Goal: Transaction & Acquisition: Purchase product/service

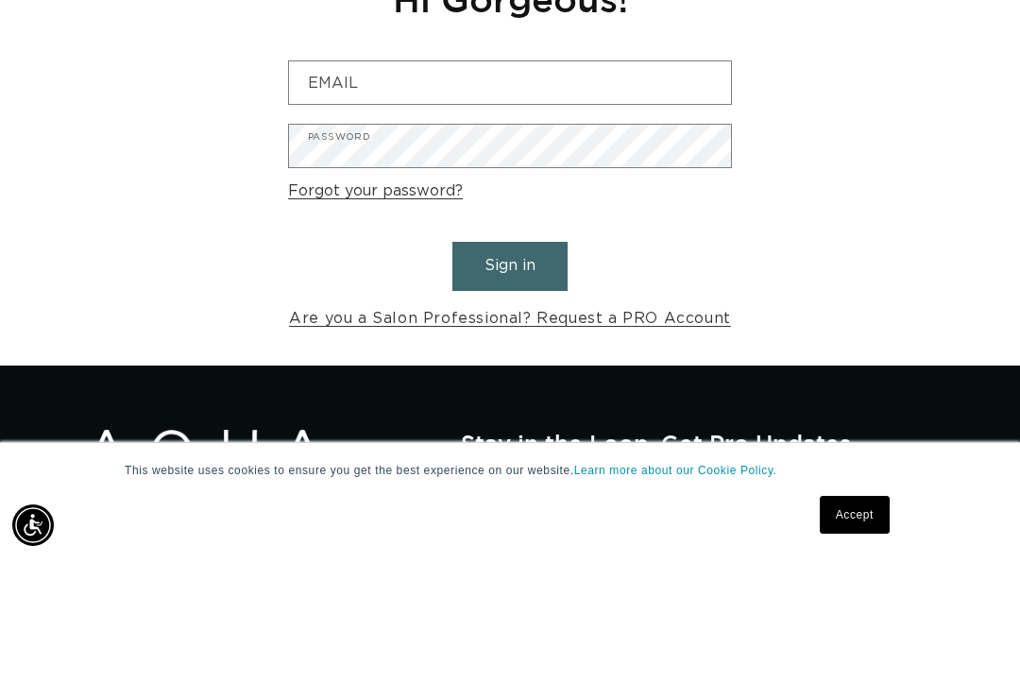
scroll to position [0, 886]
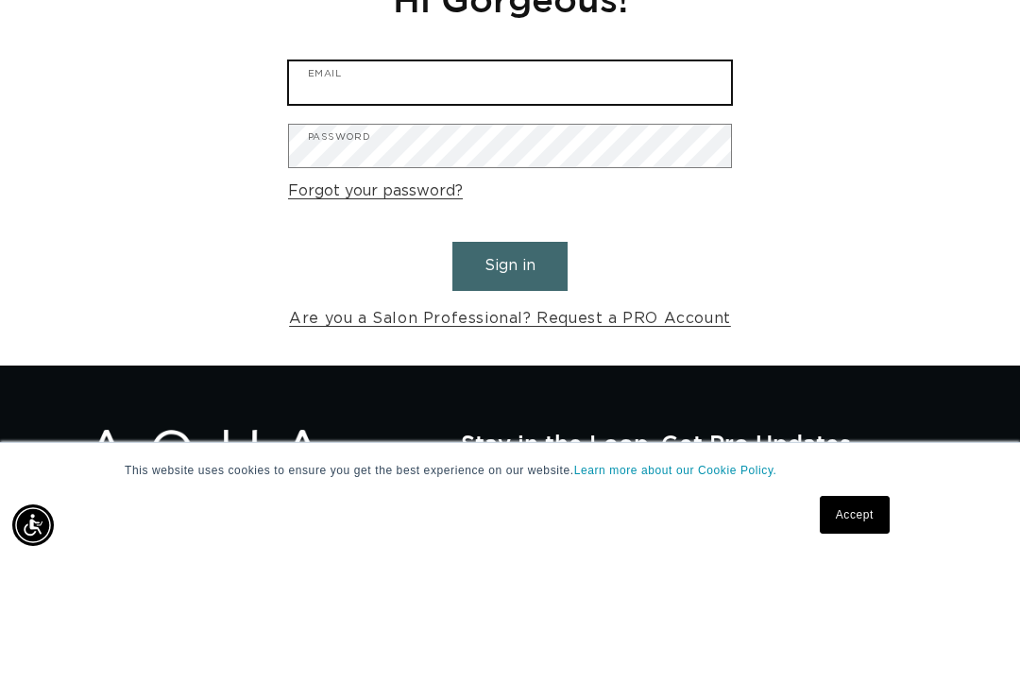
type input "jnicolessalon@yahoo.com"
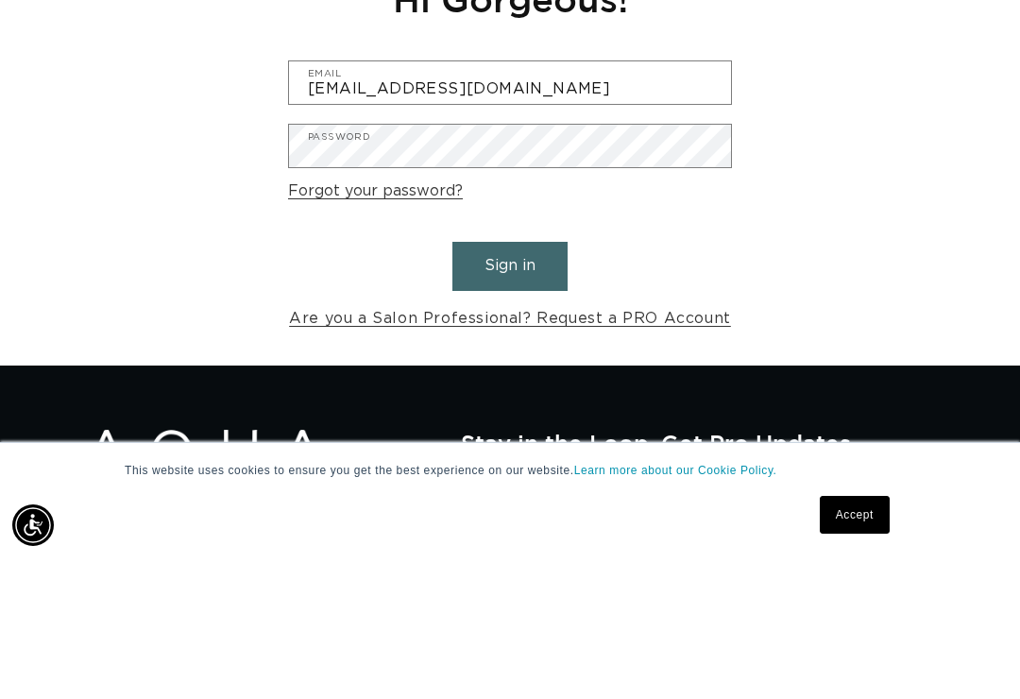
click at [510, 382] on button "Sign in" at bounding box center [509, 406] width 115 height 48
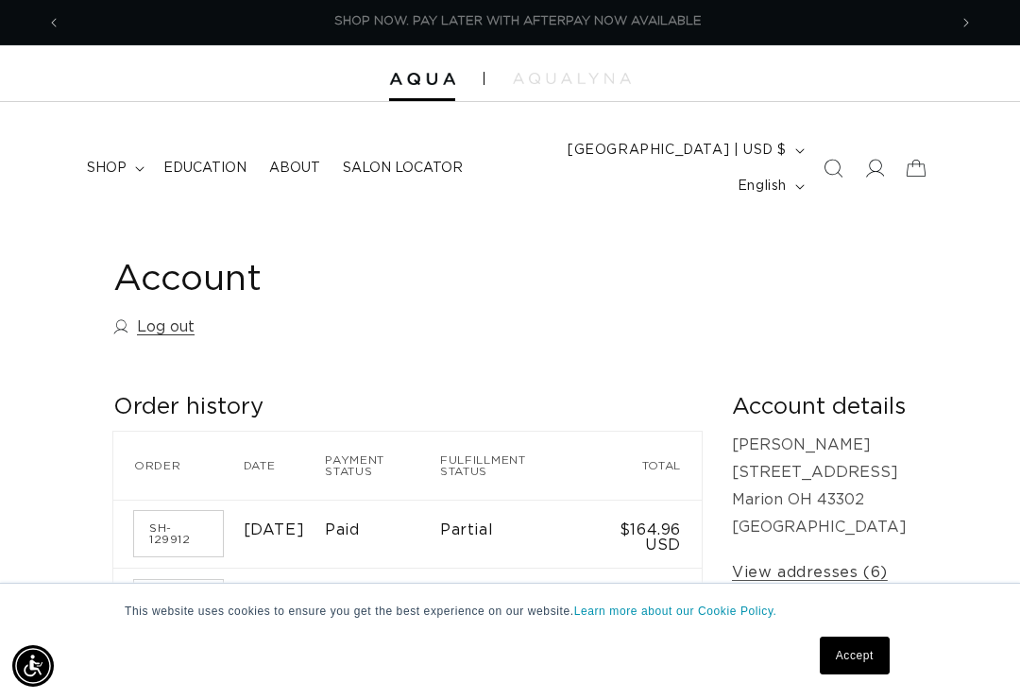
scroll to position [0, 1771]
click at [111, 161] on summary "shop" at bounding box center [114, 168] width 76 height 40
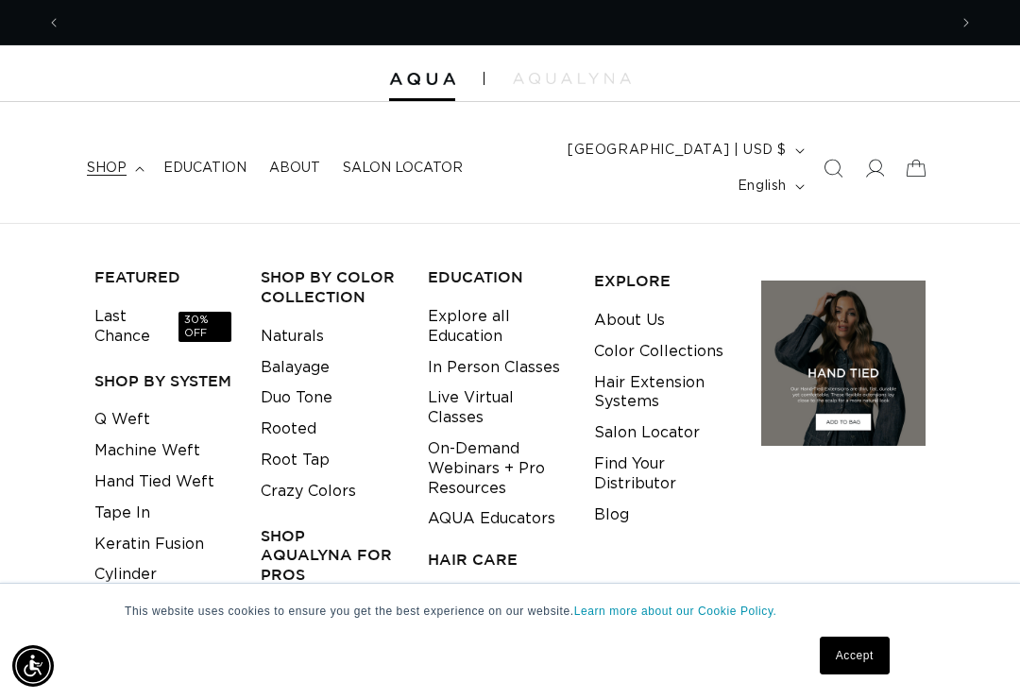
scroll to position [0, 0]
click at [322, 382] on link "Duo Tone" at bounding box center [297, 397] width 72 height 31
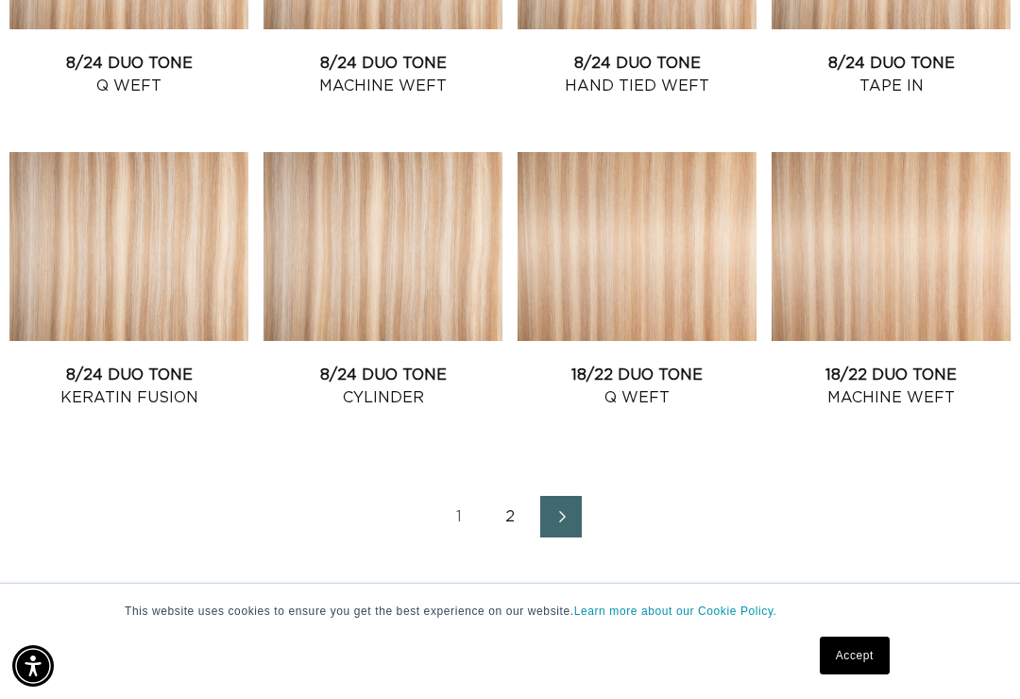
scroll to position [0, 1771]
click at [505, 496] on link "2" at bounding box center [510, 517] width 42 height 42
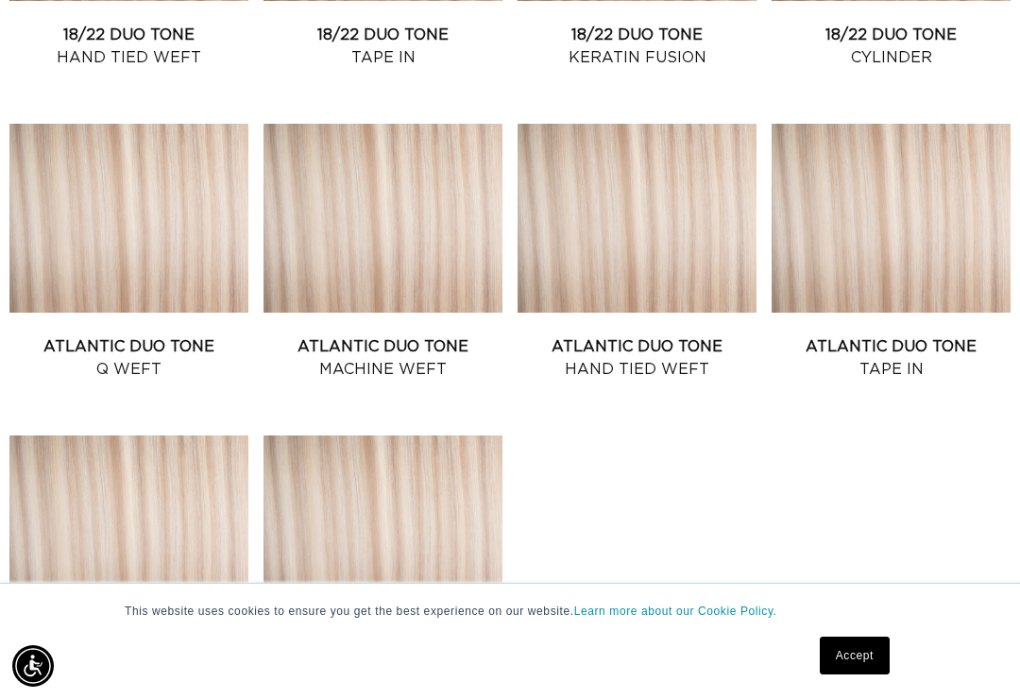
scroll to position [0, 1771]
click at [635, 335] on link "Atlantic Duo Tone Hand Tied Weft" at bounding box center [636, 357] width 239 height 45
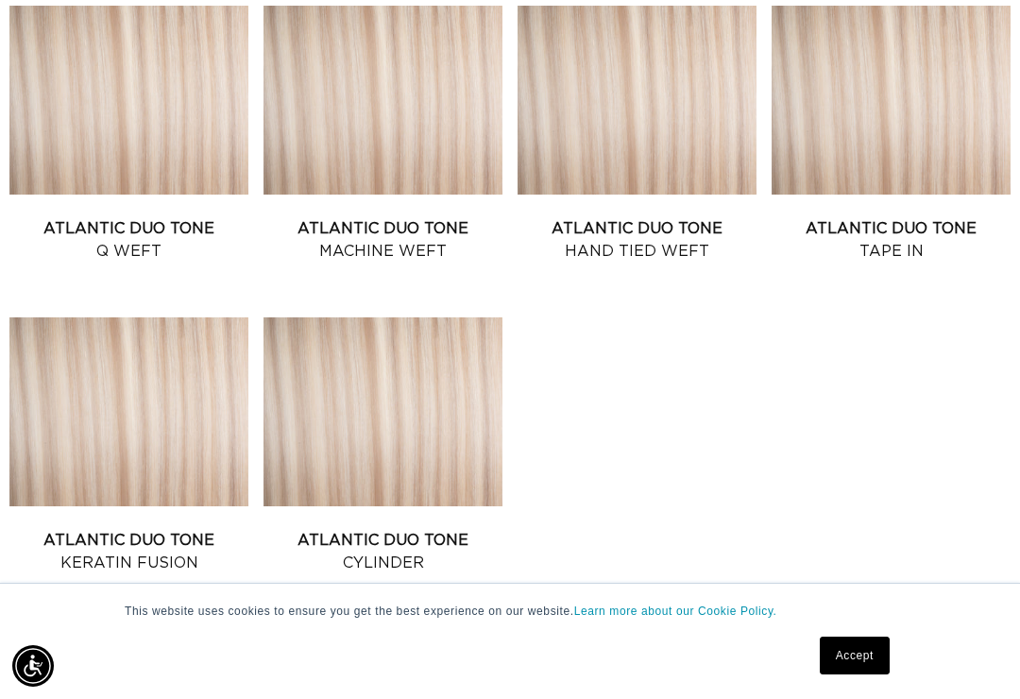
scroll to position [0, 886]
click at [403, 217] on link "Atlantic Duo Tone Machine Weft" at bounding box center [382, 239] width 239 height 45
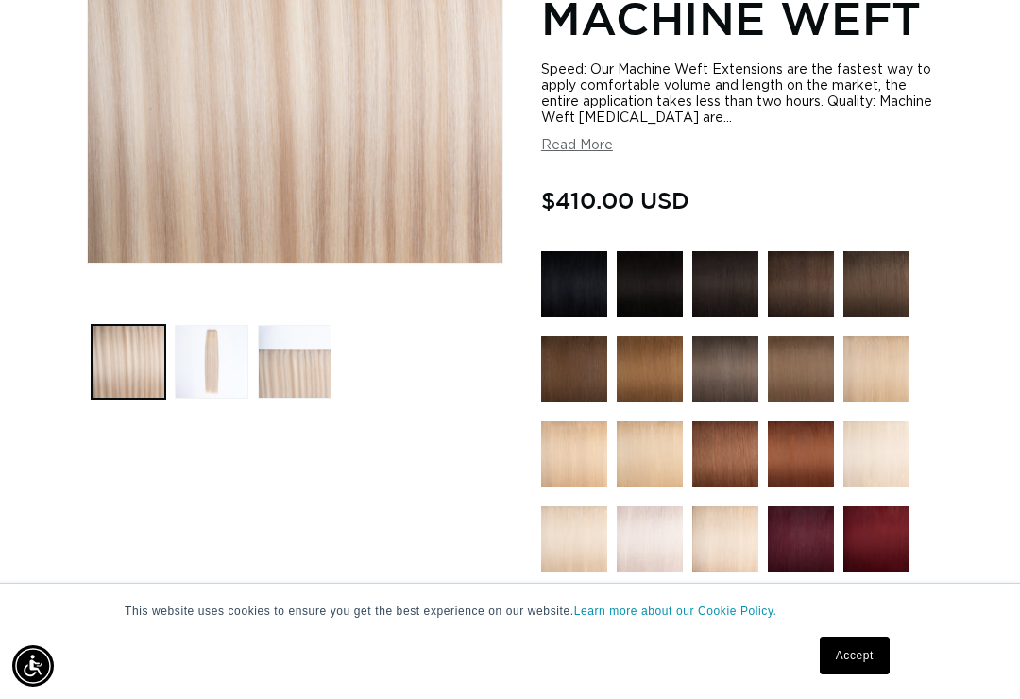
scroll to position [0, 1771]
